Goal: Information Seeking & Learning: Get advice/opinions

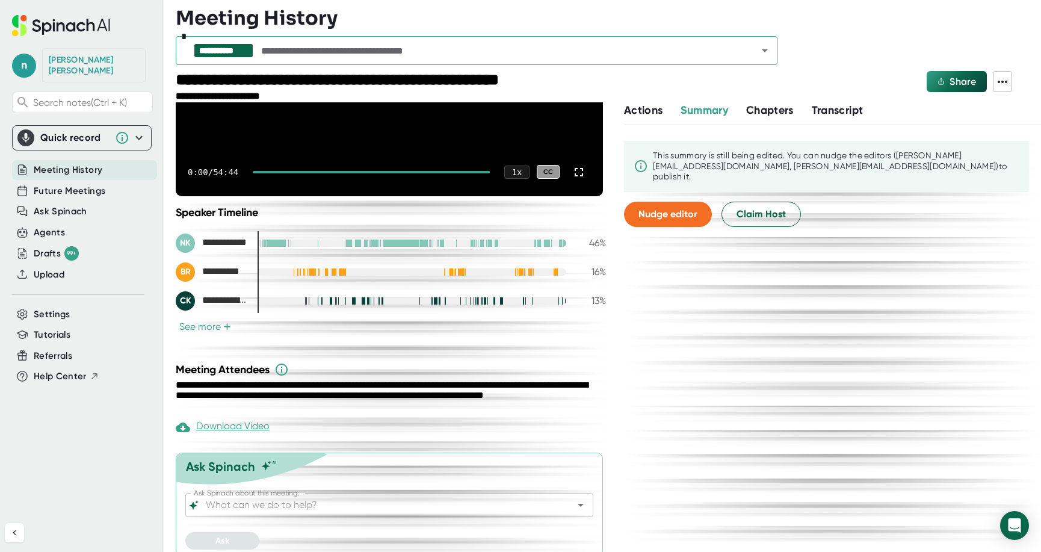
scroll to position [190, 0]
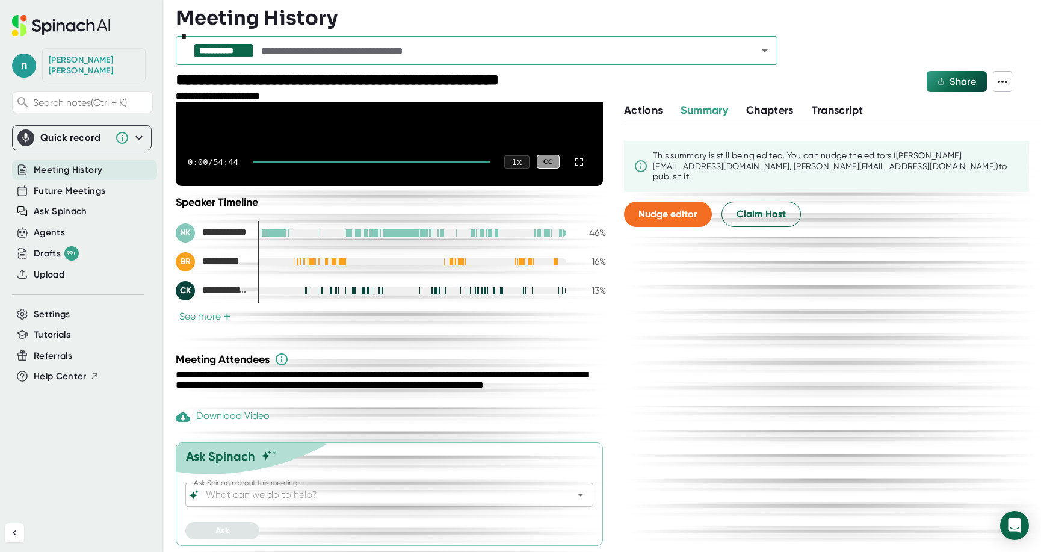
click at [278, 495] on input "Ask Spinach about this meeting:" at bounding box center [378, 494] width 351 height 17
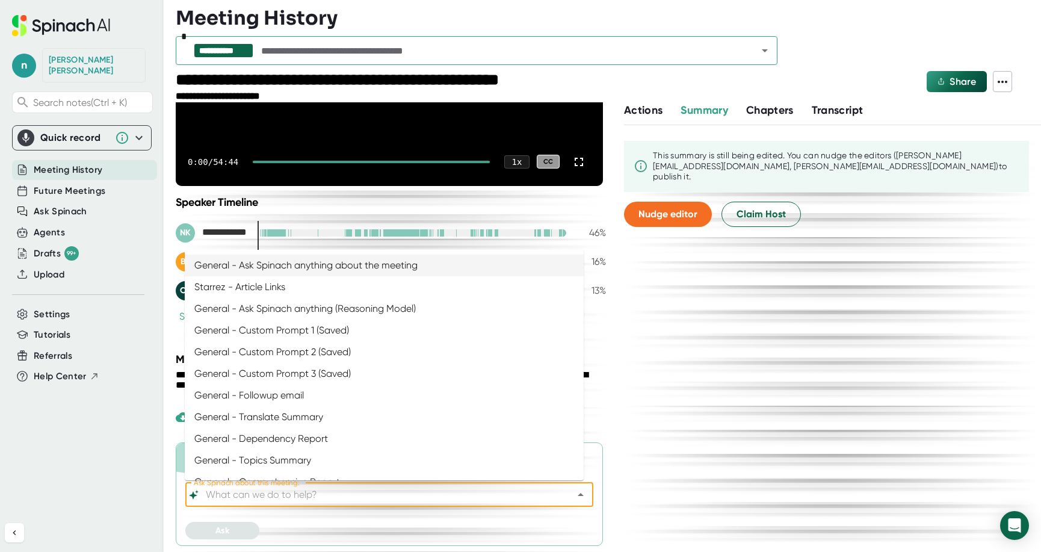
click at [345, 265] on li "General - Ask Spinach anything about the meeting" at bounding box center [384, 266] width 399 height 22
type input "General - Ask Spinach anything about the meeting"
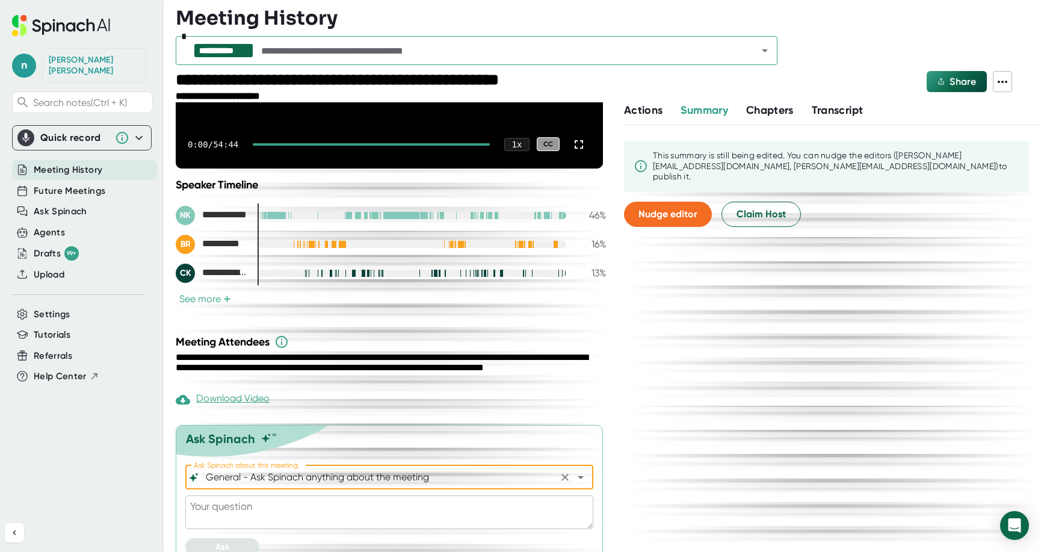
scroll to position [223, 0]
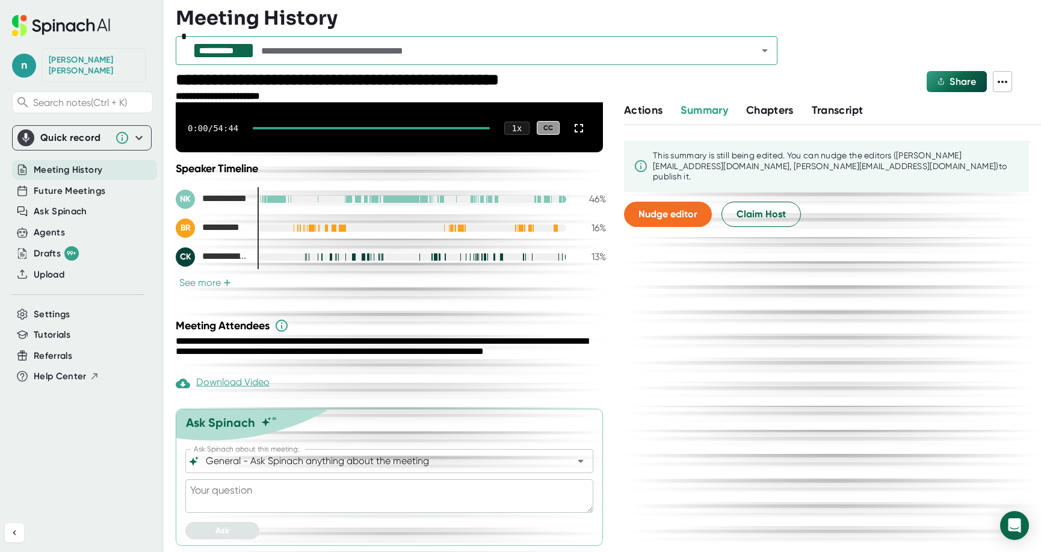
click at [258, 500] on textarea at bounding box center [389, 496] width 408 height 34
paste textarea "Acting as a StarRez Project Manager, write a summary from the perspective of [P…"
type textarea "Acting as a StarRez Project Manager, write a summary from the perspective of [P…"
type textarea "x"
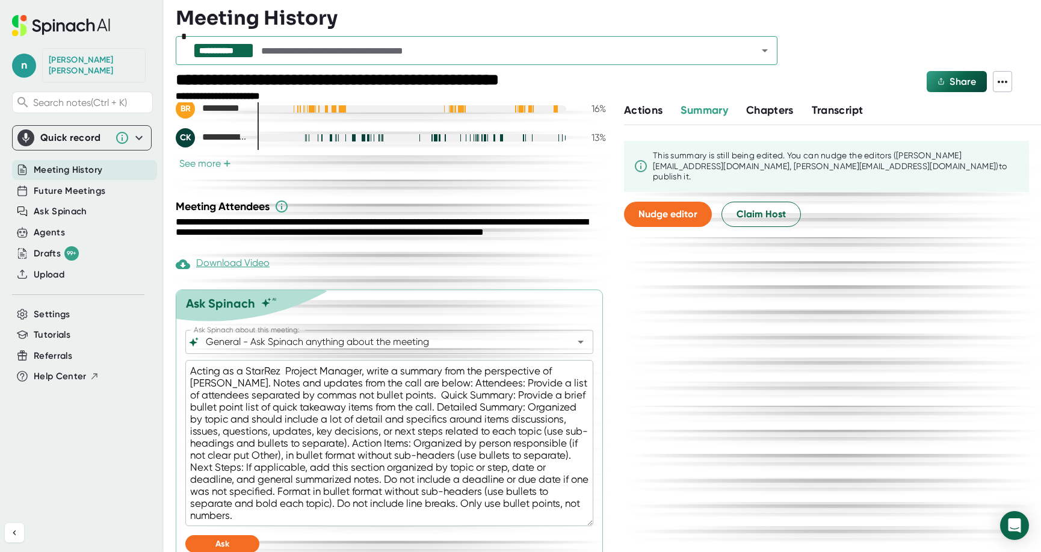
scroll to position [356, 0]
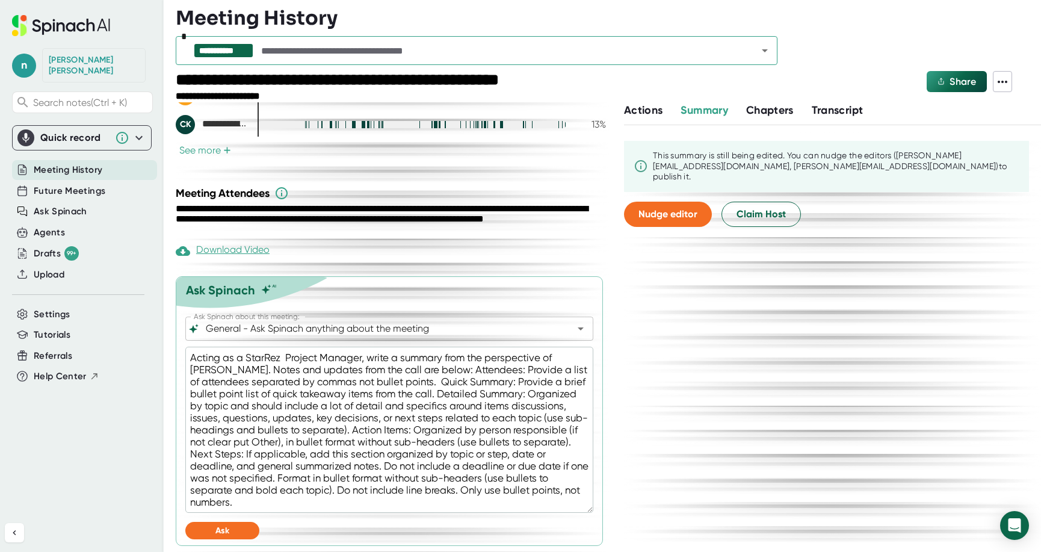
type textarea "Acting as a StarRez Project Manager, write a summary from the perspective of [P…"
click at [220, 527] on span "Ask" at bounding box center [223, 531] width 14 height 10
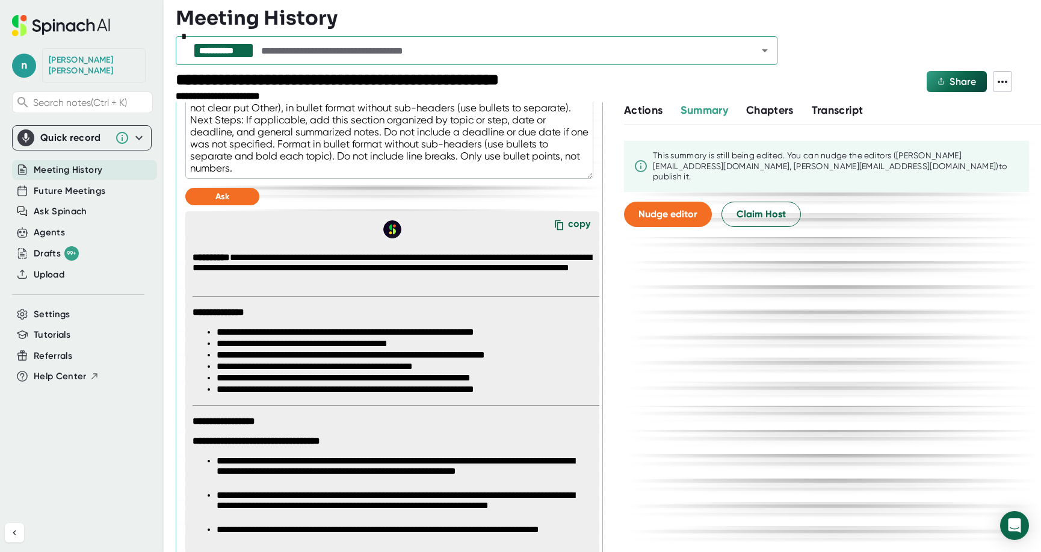
scroll to position [717, 0]
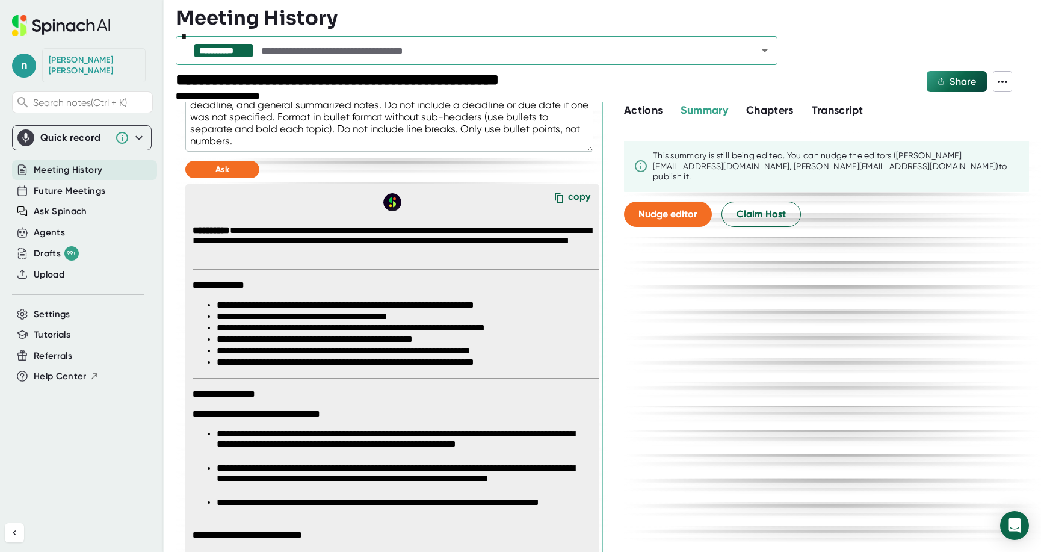
click at [568, 197] on div "copy" at bounding box center [579, 199] width 22 height 16
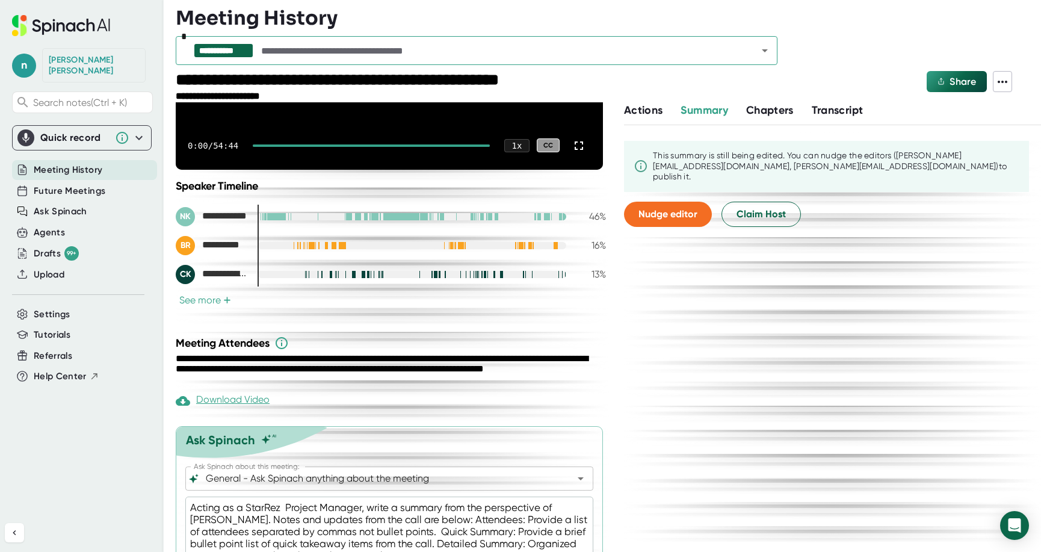
scroll to position [175, 0]
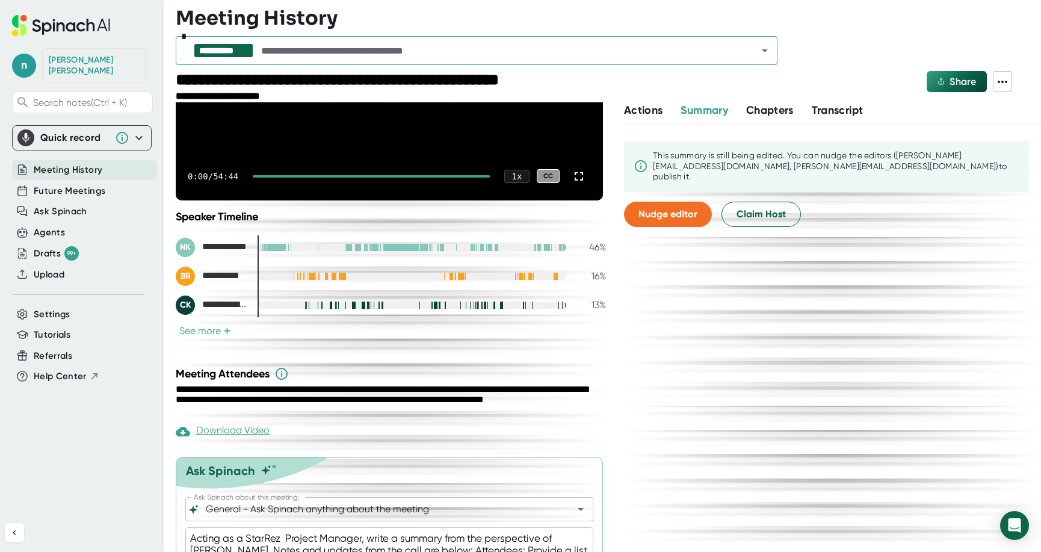
type textarea "x"
